Goal: Task Accomplishment & Management: Manage account settings

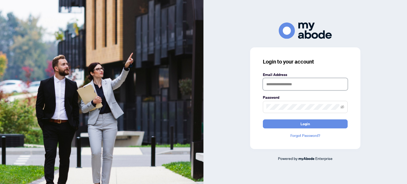
click at [272, 84] on input "text" at bounding box center [305, 84] width 85 height 12
type input "**********"
drag, startPoint x: 328, startPoint y: 87, endPoint x: 231, endPoint y: 84, distance: 96.4
click at [231, 84] on div "**********" at bounding box center [304, 92] width 203 height 139
click at [279, 87] on input "text" at bounding box center [305, 84] width 85 height 12
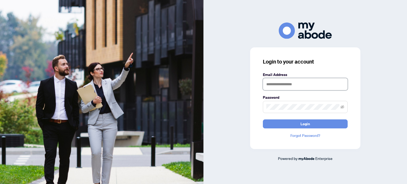
type input "**********"
click at [263, 119] on button "Login" at bounding box center [305, 123] width 85 height 9
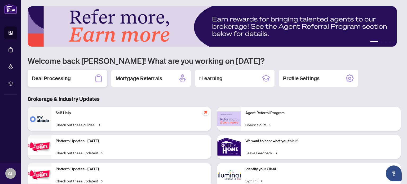
click at [77, 81] on div "Deal Processing" at bounding box center [67, 78] width 79 height 17
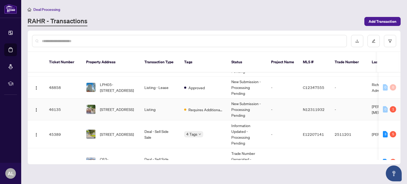
scroll to position [26, 0]
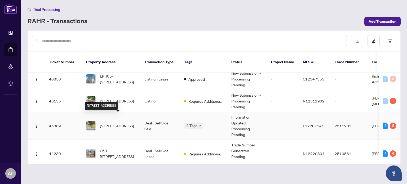
click at [102, 123] on span "[STREET_ADDRESS]" at bounding box center [117, 126] width 34 height 6
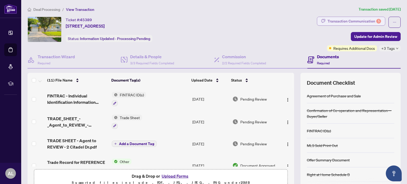
click at [345, 21] on div "Transaction Communication 5" at bounding box center [353, 21] width 53 height 8
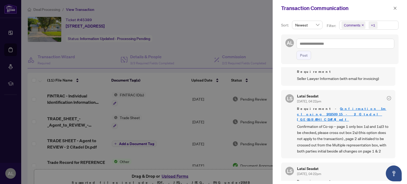
scroll to position [26, 0]
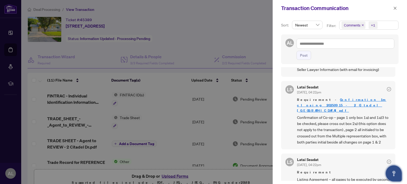
click at [392, 171] on icon "Open asap" at bounding box center [393, 173] width 7 height 7
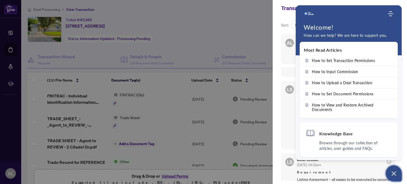
click at [209, 40] on div at bounding box center [203, 92] width 407 height 184
click at [393, 172] on icon "Open asap" at bounding box center [393, 173] width 7 height 7
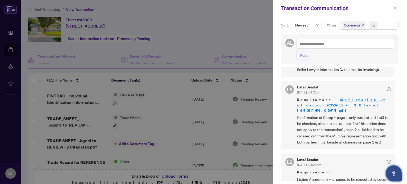
click at [395, 6] on span "button" at bounding box center [395, 8] width 4 height 8
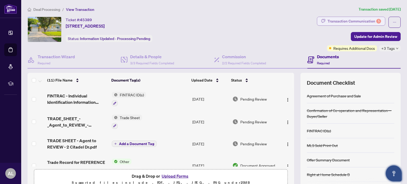
click at [355, 20] on div "Transaction Communication 5" at bounding box center [353, 21] width 53 height 8
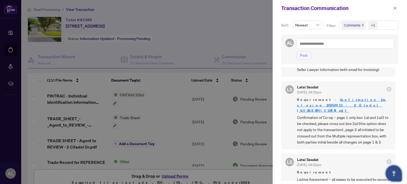
click at [326, 98] on link "Confirmation 1m closing 20250915 - 2 Citadel [GEOGRAPHIC_DATA]pdf" at bounding box center [341, 104] width 89 height 15
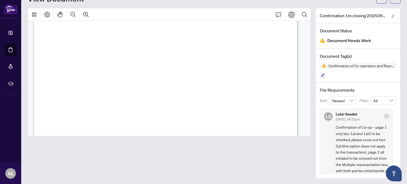
scroll to position [106, 0]
